Goal: Obtain resource: Download file/media

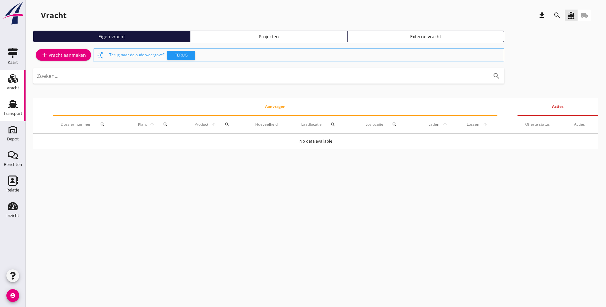
click at [10, 109] on icon "Transport" at bounding box center [13, 104] width 10 height 10
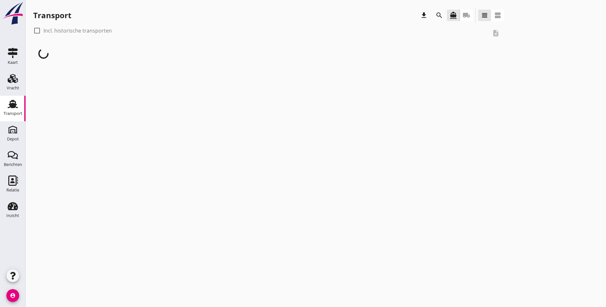
click at [35, 30] on div at bounding box center [37, 30] width 11 height 11
checkbox input "true"
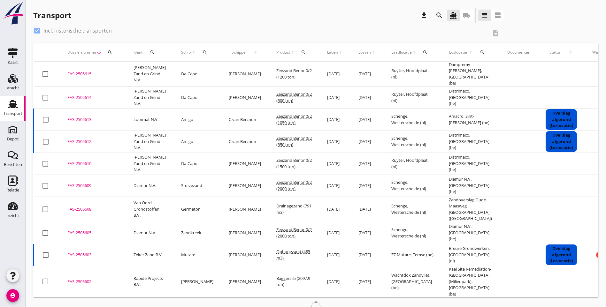
click at [292, 53] on div "Product arrow_upward search" at bounding box center [293, 52] width 35 height 15
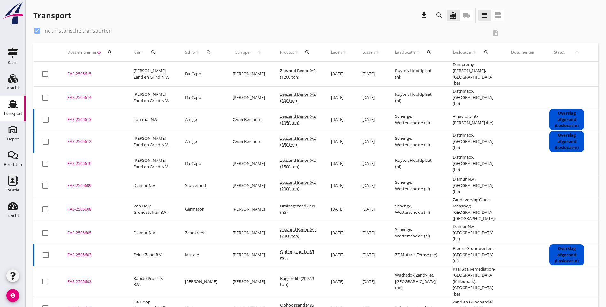
click at [294, 53] on icon "arrow_upward" at bounding box center [296, 52] width 5 height 5
click at [305, 53] on icon "search" at bounding box center [307, 52] width 5 height 5
click at [301, 72] on input "Zoeken op product..." at bounding box center [327, 71] width 66 height 10
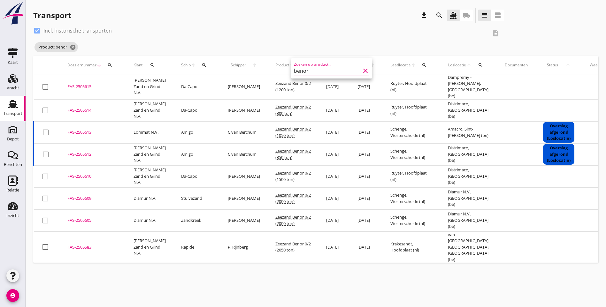
type input "benor"
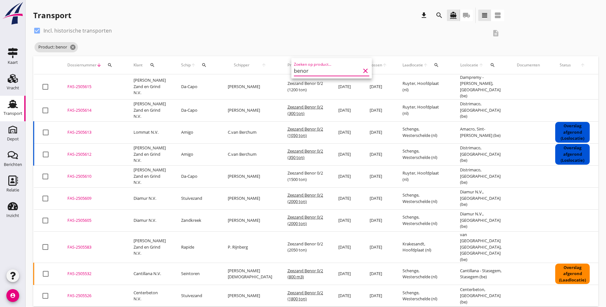
click at [254, 46] on div "Product: benor cancel" at bounding box center [268, 47] width 471 height 13
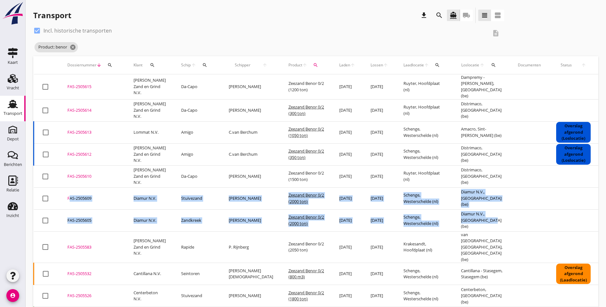
drag, startPoint x: 462, startPoint y: 232, endPoint x: 61, endPoint y: 208, distance: 401.7
click at [61, 208] on tbody "check_box_outline_blank FAS-2505615 upload_file Drop hier uw bestand om het aan…" at bounding box center [356, 308] width 644 height 469
copy tbody "FAS-2505609 upload_file Drop hier uw bestand om het aan het dossier toe te voeg…"
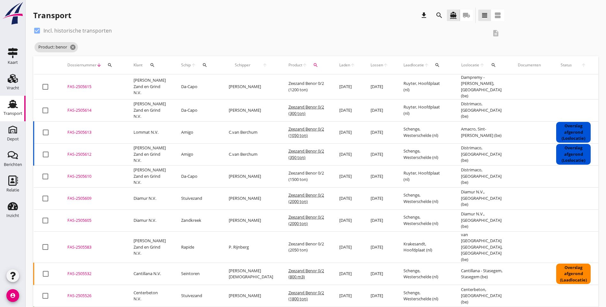
click at [471, 139] on td "Amacro, Sint-[PERSON_NAME] (be)" at bounding box center [481, 132] width 57 height 22
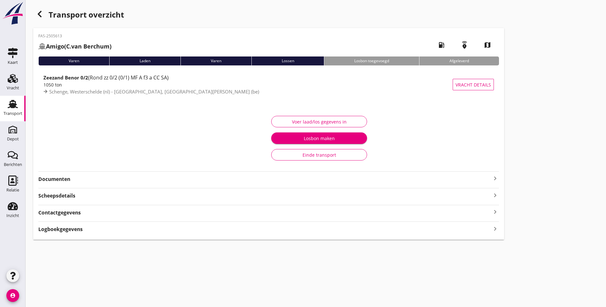
click at [39, 15] on use "button" at bounding box center [40, 14] width 4 height 6
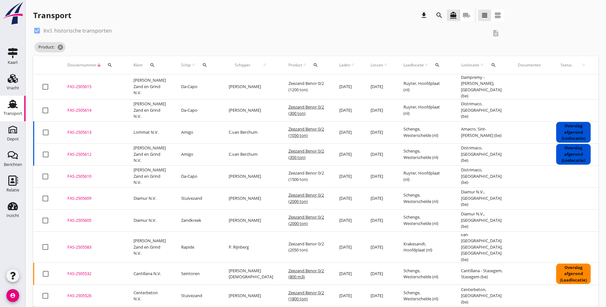
drag, startPoint x: 476, startPoint y: 139, endPoint x: 64, endPoint y: 109, distance: 413.3
click at [64, 109] on tbody "check_box_outline_blank FAS-2505615 upload_file Drop hier uw bestand om het aan…" at bounding box center [356, 308] width 644 height 469
copy tbody "FAS-2505614 upload_file Drop hier uw bestand om het aan het dossier toe te voeg…"
click at [447, 31] on div "check_box Incl. historische transporten description Product: cancel" at bounding box center [315, 41] width 565 height 31
click at [62, 47] on icon "cancel" at bounding box center [60, 47] width 6 height 6
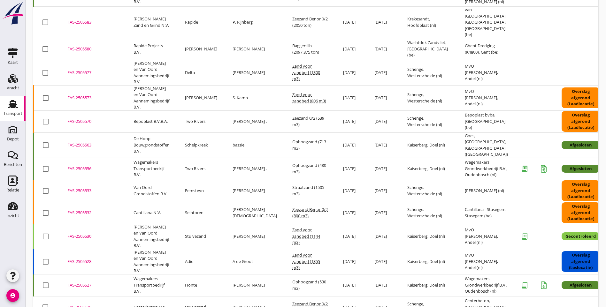
scroll to position [383, 0]
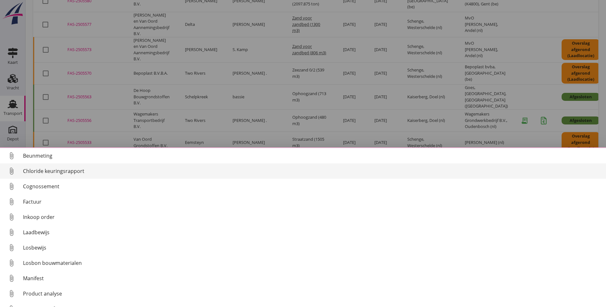
click at [58, 171] on div "Chloride keuringsrapport" at bounding box center [312, 171] width 578 height 8
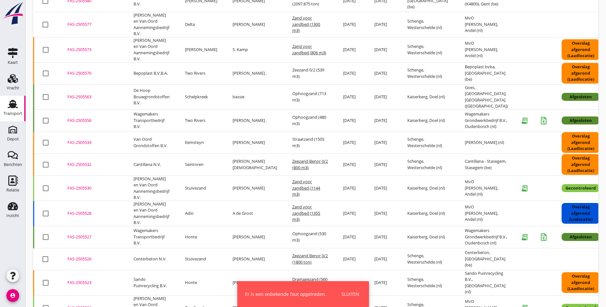
click at [75, 185] on div "FAS-2505530" at bounding box center [92, 188] width 51 height 6
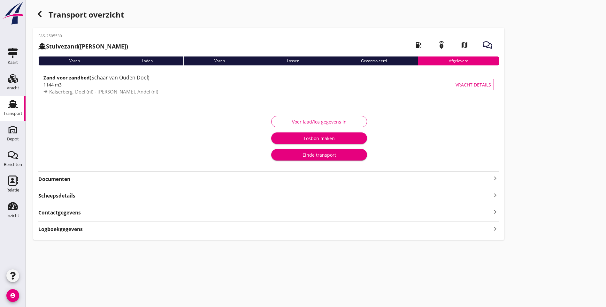
click at [52, 114] on div at bounding box center [155, 138] width 225 height 54
click at [61, 176] on strong "Documenten" at bounding box center [264, 179] width 453 height 7
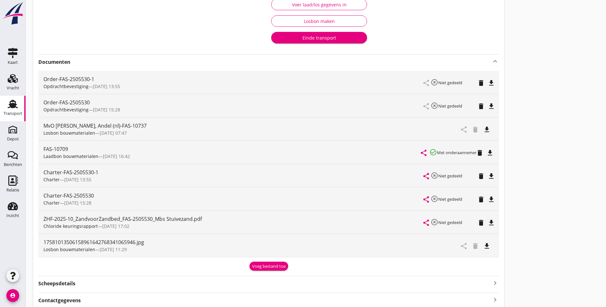
scroll to position [128, 0]
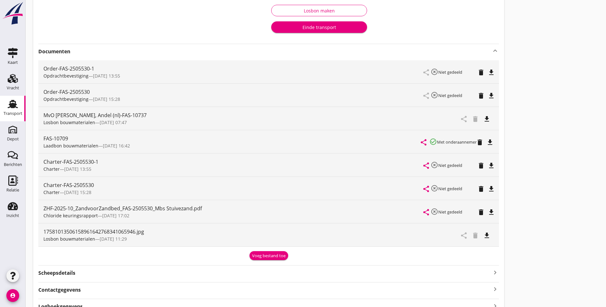
click at [487, 213] on icon "file_download" at bounding box center [491, 212] width 8 height 8
click at [483, 119] on icon "file_download" at bounding box center [487, 119] width 8 height 8
click at [428, 218] on div "Transport overzicht FAS-2505530 Stuivezand ([PERSON_NAME]) local_gas_station em…" at bounding box center [316, 98] width 580 height 452
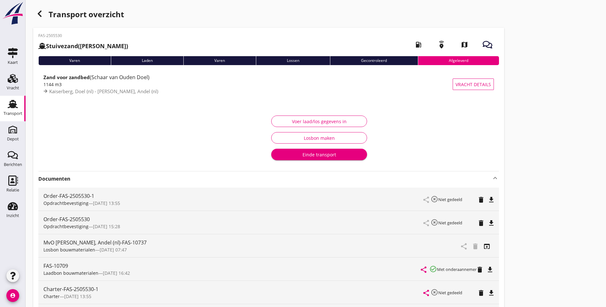
scroll to position [0, 0]
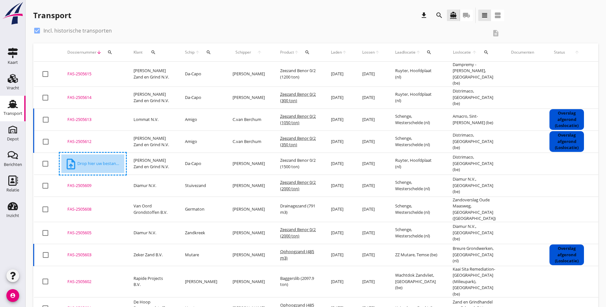
click at [175, 27] on div "check_box Incl. historische transporten" at bounding box center [260, 31] width 454 height 10
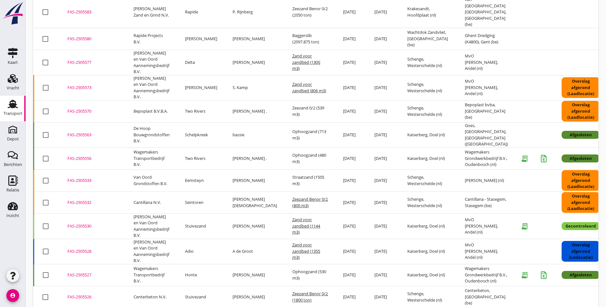
scroll to position [377, 0]
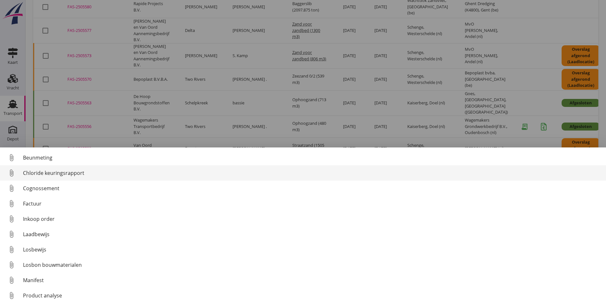
click at [69, 176] on div "Chloride keuringsrapport" at bounding box center [312, 173] width 578 height 8
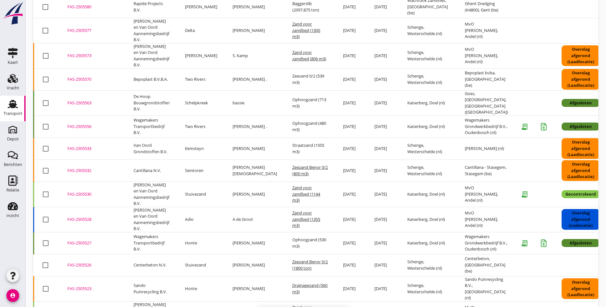
click at [89, 216] on div "FAS-2505528" at bounding box center [92, 219] width 51 height 6
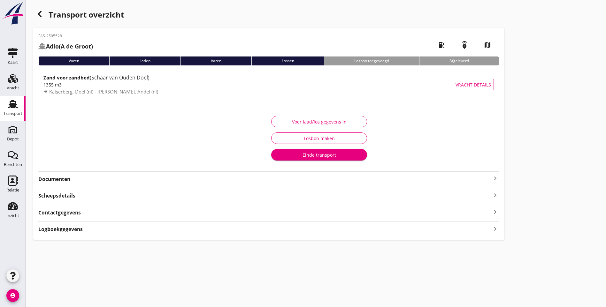
click at [66, 178] on strong "Documenten" at bounding box center [264, 179] width 453 height 7
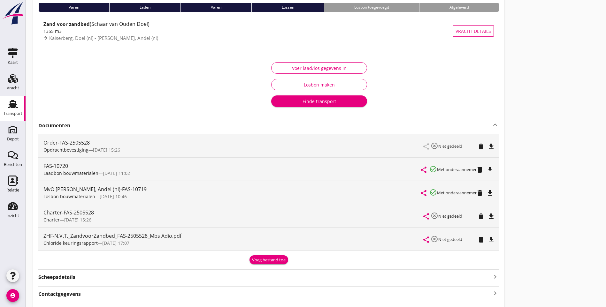
scroll to position [64, 0]
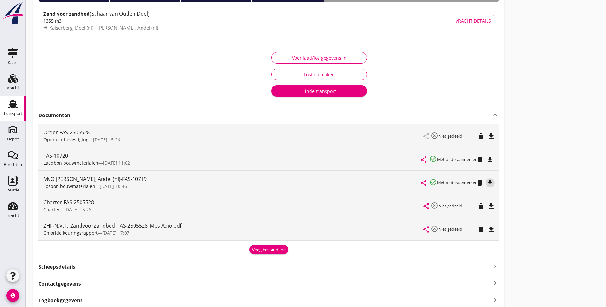
click at [486, 183] on icon "file_download" at bounding box center [490, 183] width 8 height 8
click at [487, 229] on icon "file_download" at bounding box center [491, 230] width 8 height 8
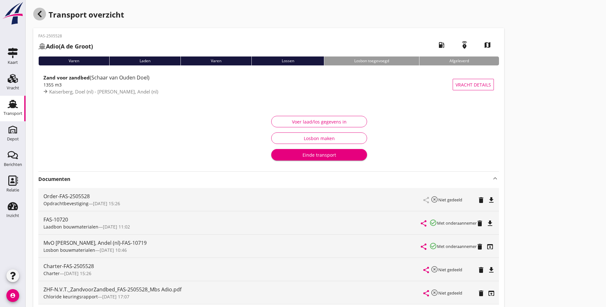
click at [43, 14] on icon "button" at bounding box center [40, 14] width 8 height 8
